Goal: Task Accomplishment & Management: Manage account settings

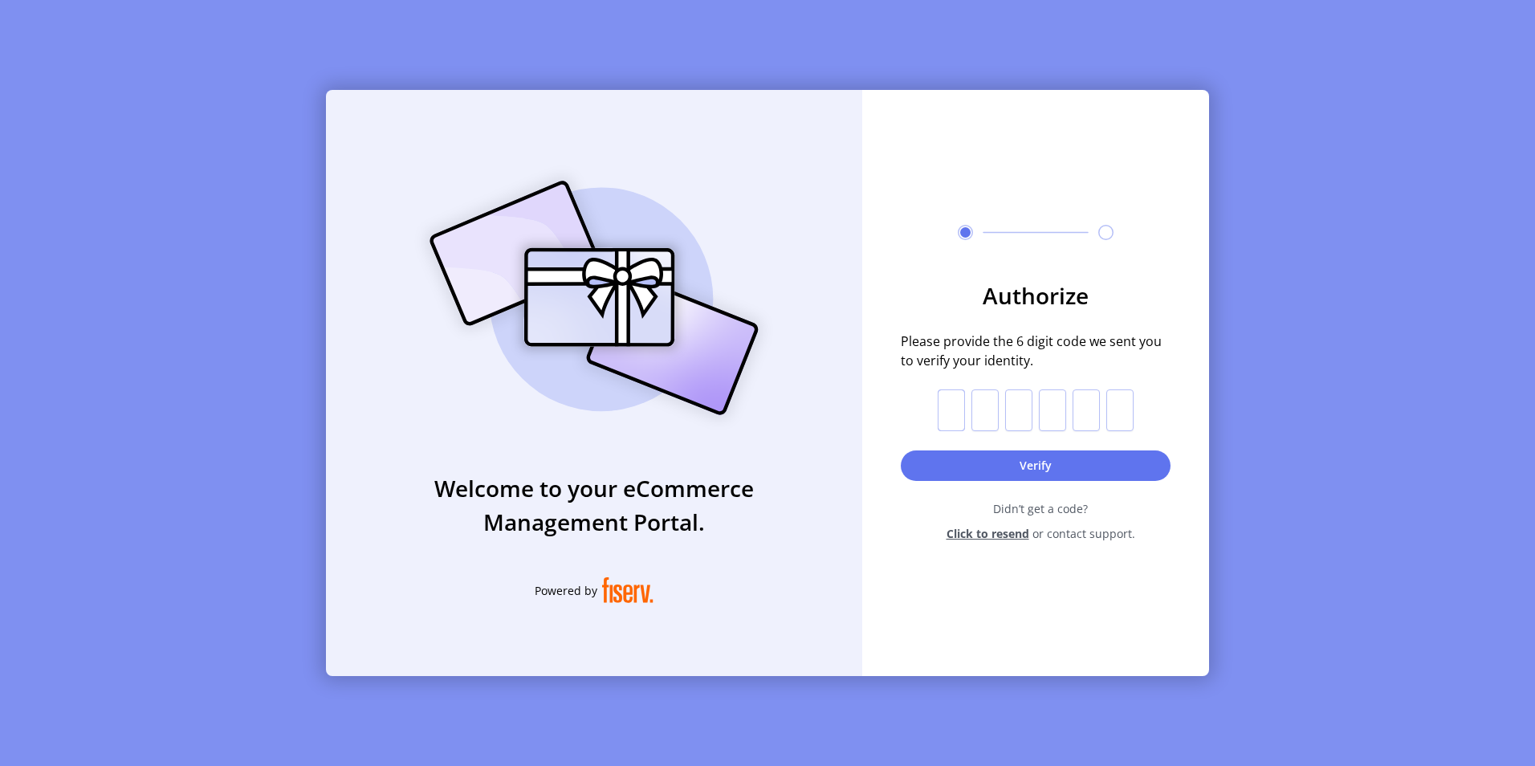
click at [939, 405] on input "text" at bounding box center [951, 410] width 27 height 42
click at [1025, 349] on span "Please provide the 6 digit code we sent you to verify your identity." at bounding box center [1036, 351] width 270 height 39
click at [944, 406] on input "text" at bounding box center [951, 410] width 27 height 42
click at [950, 405] on input "text" at bounding box center [951, 410] width 27 height 42
type input "*"
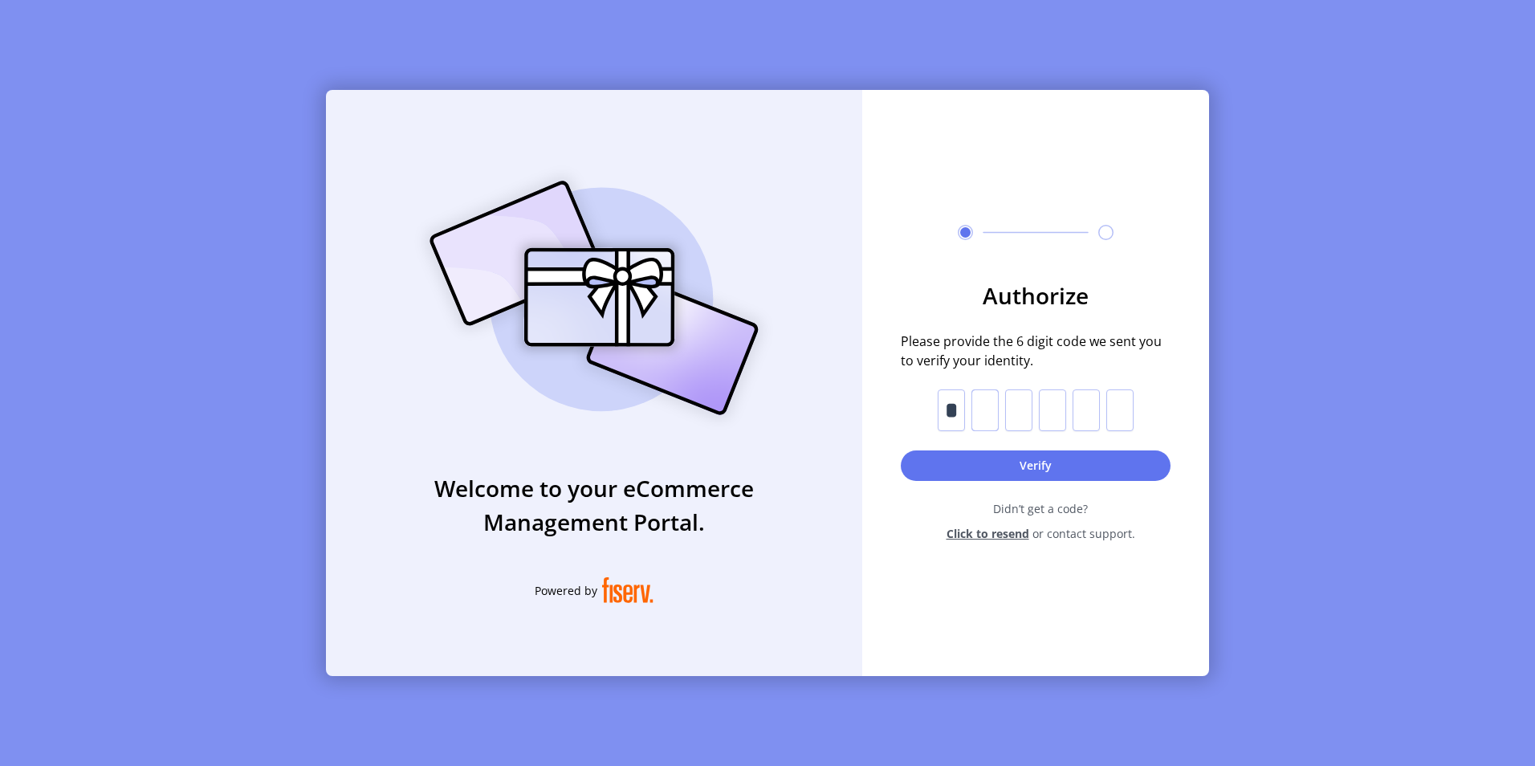
type input "*"
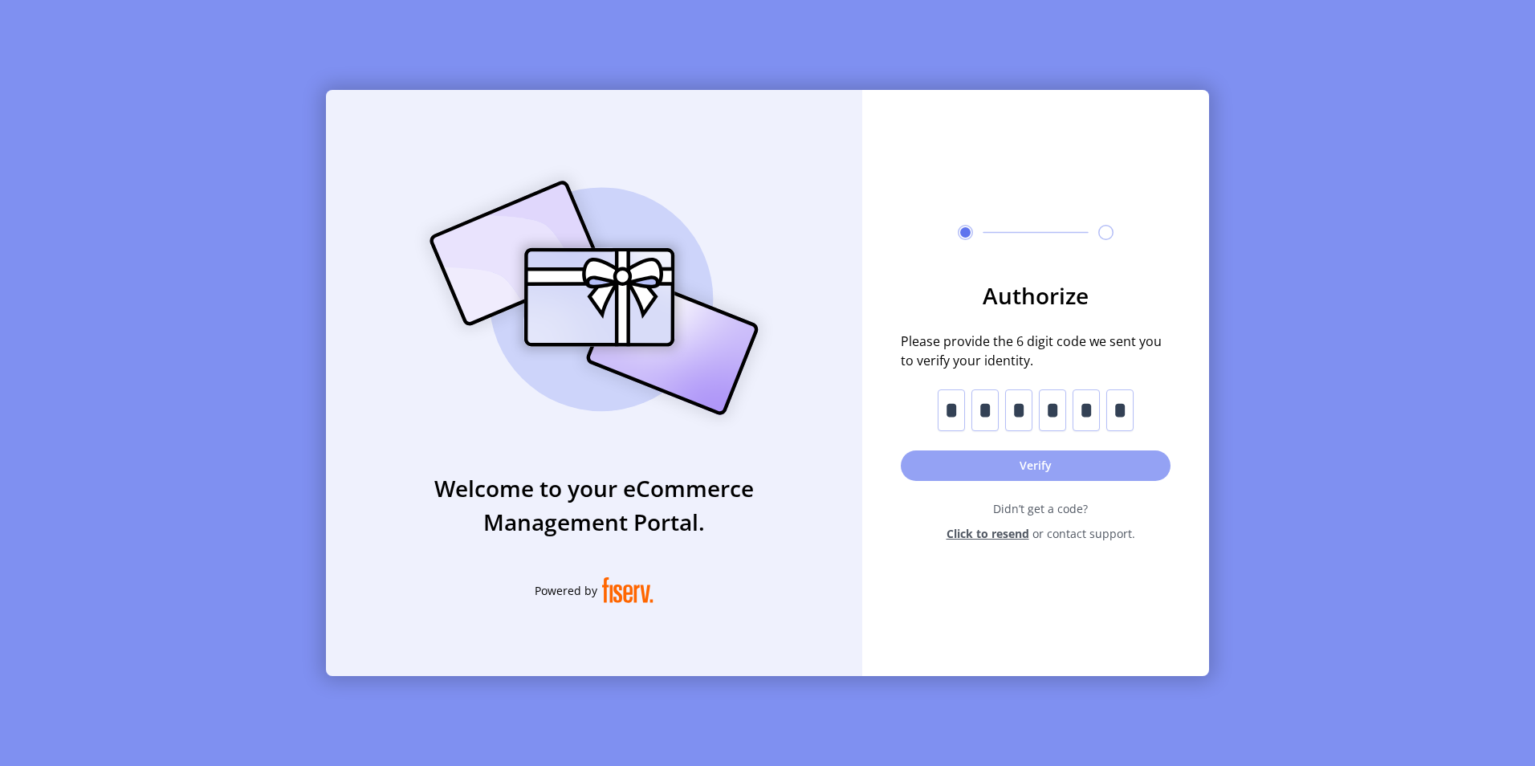
click at [1008, 460] on button "Verify" at bounding box center [1036, 465] width 270 height 31
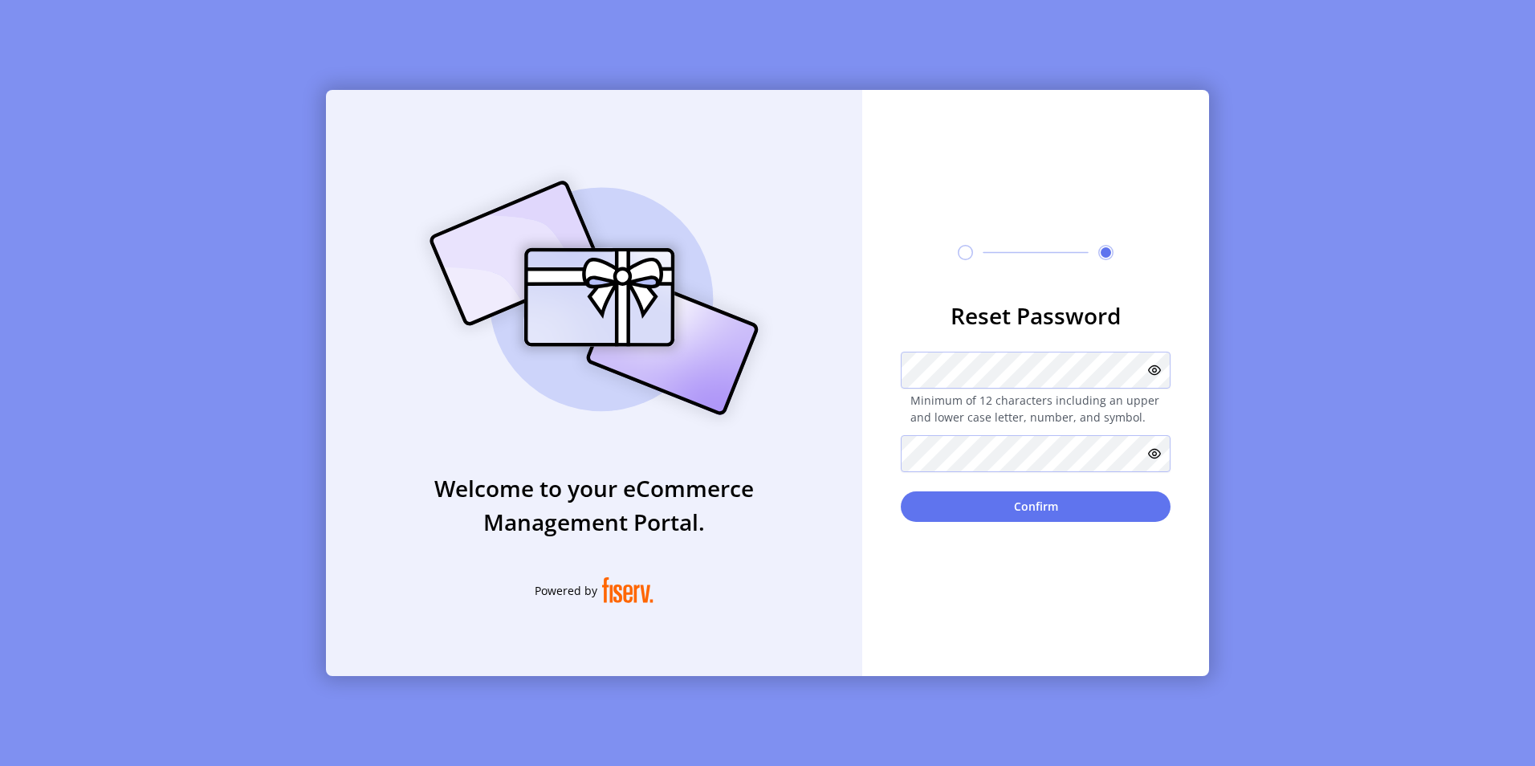
click at [1151, 365] on icon at bounding box center [1154, 370] width 13 height 13
click at [821, 341] on div "Welcome to your eCommerce Management Portal. Powered by Reset Password Minimum …" at bounding box center [767, 383] width 883 height 586
drag, startPoint x: 417, startPoint y: 442, endPoint x: 894, endPoint y: 468, distance: 478.5
click at [418, 442] on div "Welcome to your eCommerce Management Portal. Powered by" at bounding box center [594, 383] width 536 height 586
click at [828, 375] on div "Welcome to your eCommerce Management Portal. Powered by Reset Password Minimum …" at bounding box center [767, 383] width 883 height 586
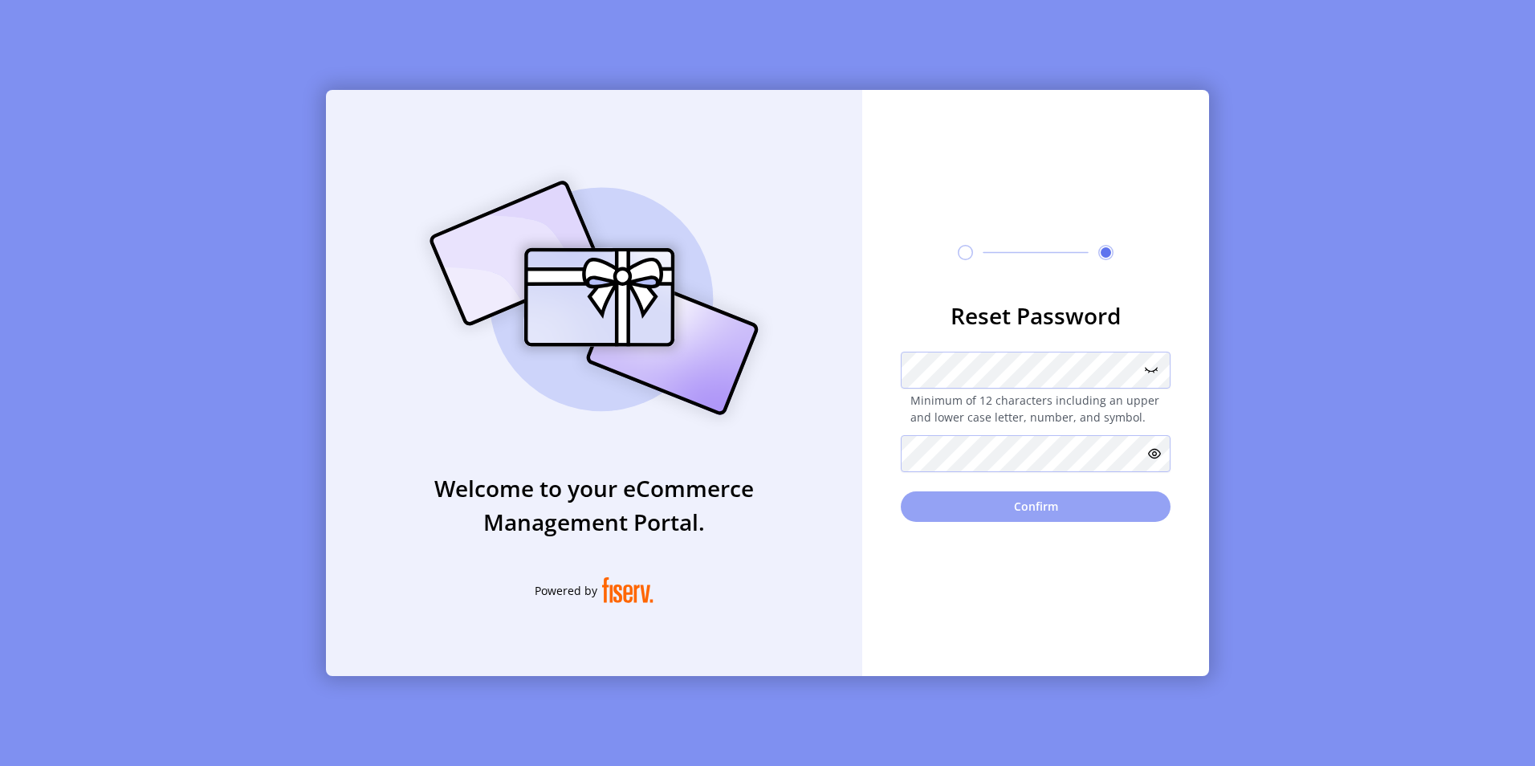
click at [1004, 511] on button "Confirm" at bounding box center [1036, 506] width 270 height 31
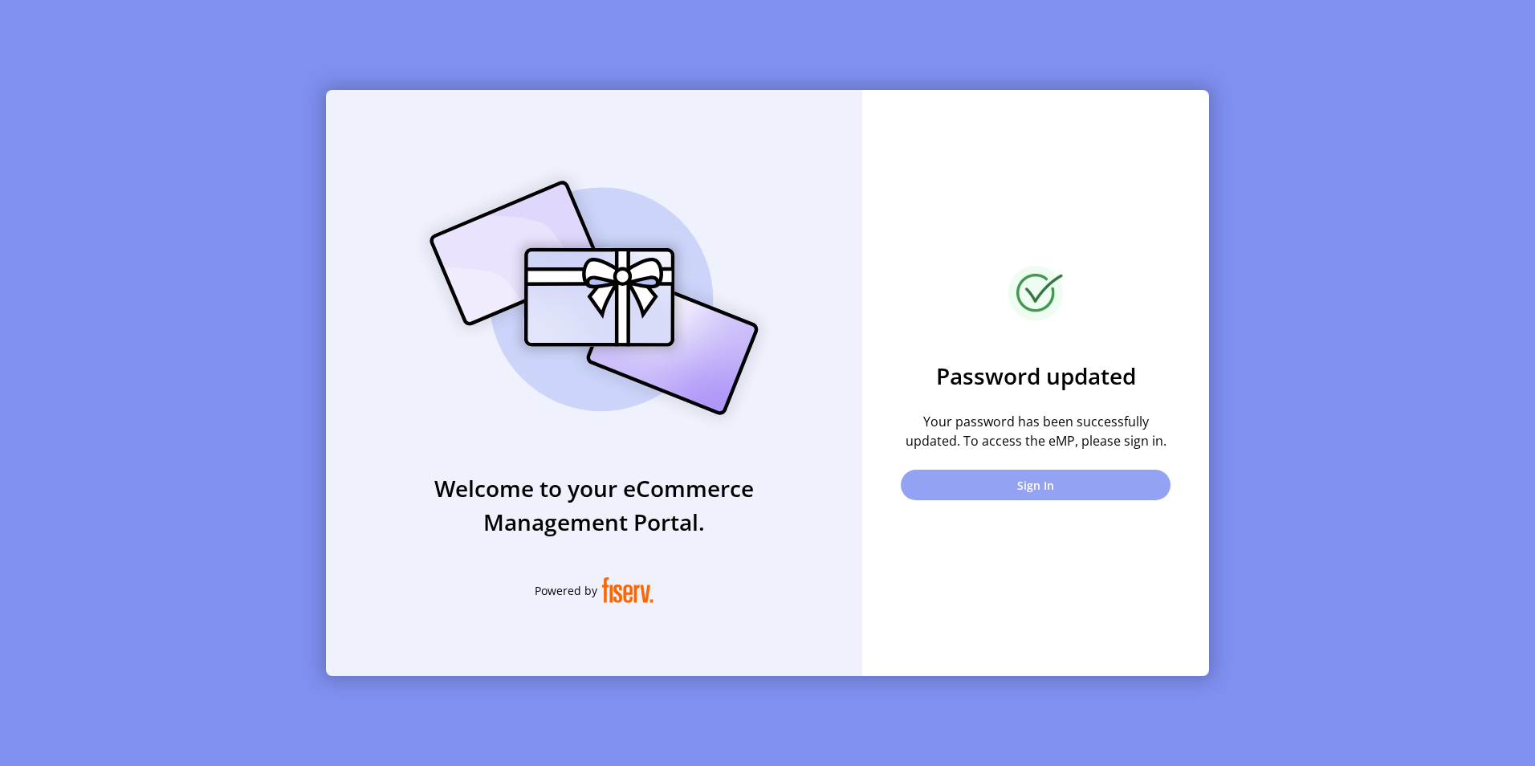
click at [969, 484] on button "Sign In" at bounding box center [1036, 485] width 270 height 31
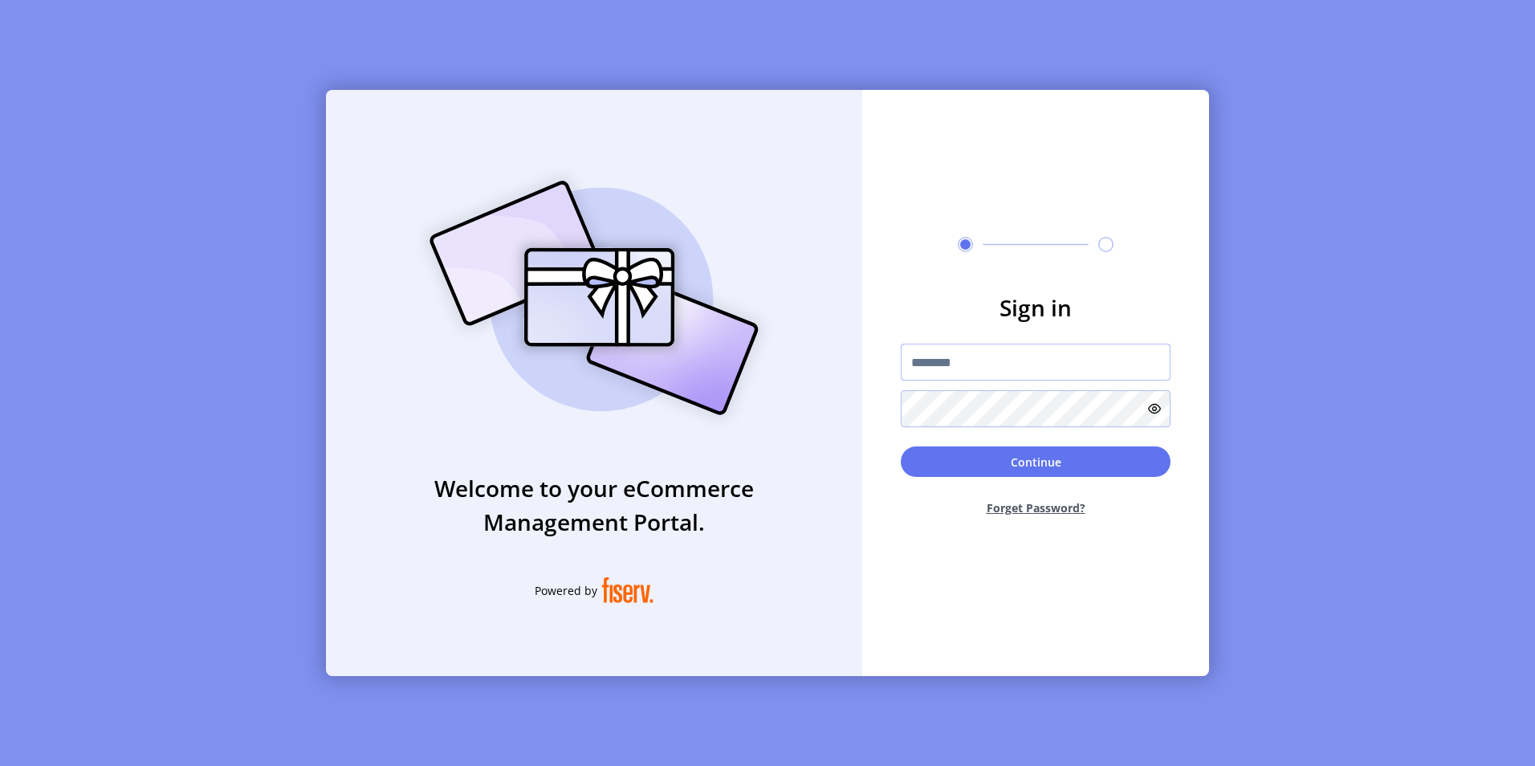
click at [988, 363] on input "text" at bounding box center [1036, 362] width 270 height 37
